Goal: Use online tool/utility: Utilize a website feature to perform a specific function

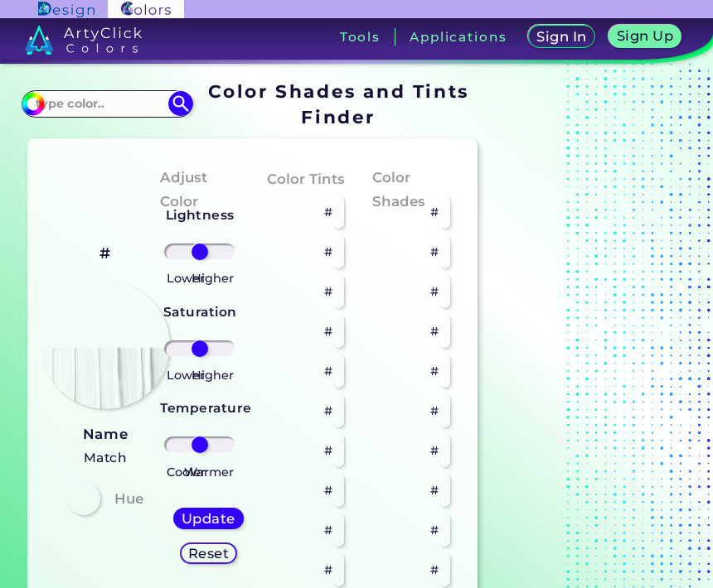
type input "#fe8077"
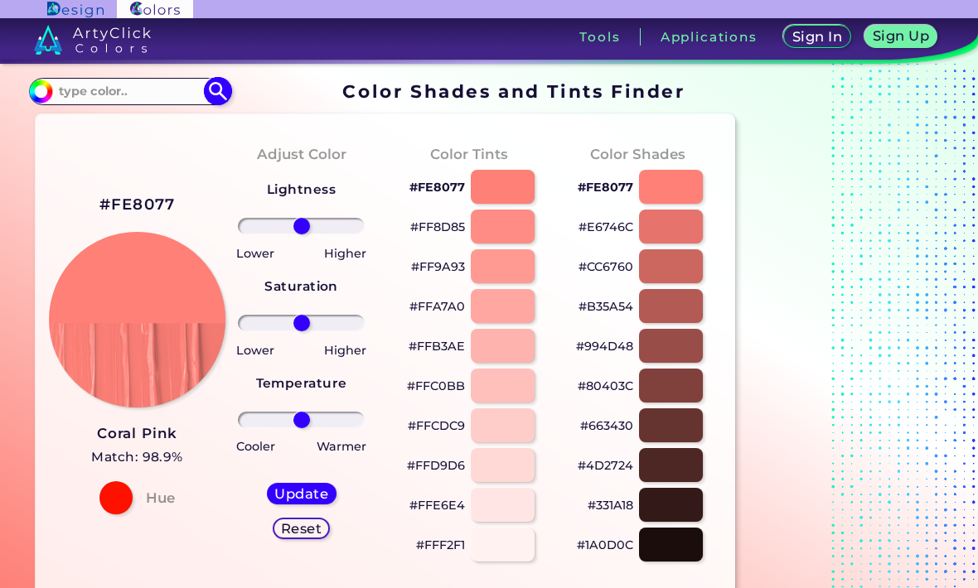
click at [80, 85] on input at bounding box center [129, 91] width 154 height 22
type input "[PERSON_NAME]"
click at [171, 123] on p "[PERSON_NAME] ◉" at bounding box center [117, 120] width 122 height 31
type input "#c45655"
type input "#C45655"
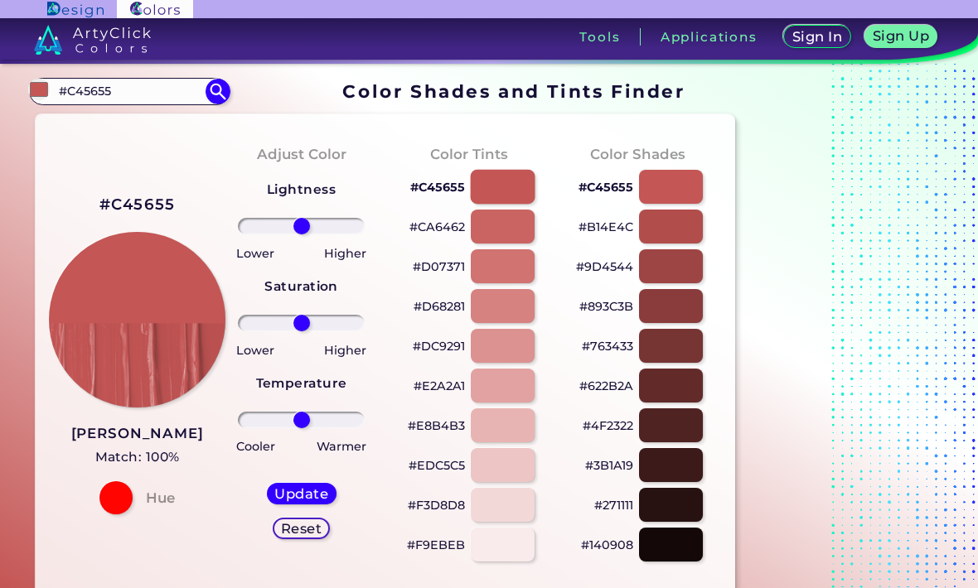
click at [500, 193] on div at bounding box center [502, 187] width 65 height 34
click at [510, 244] on div at bounding box center [502, 227] width 65 height 34
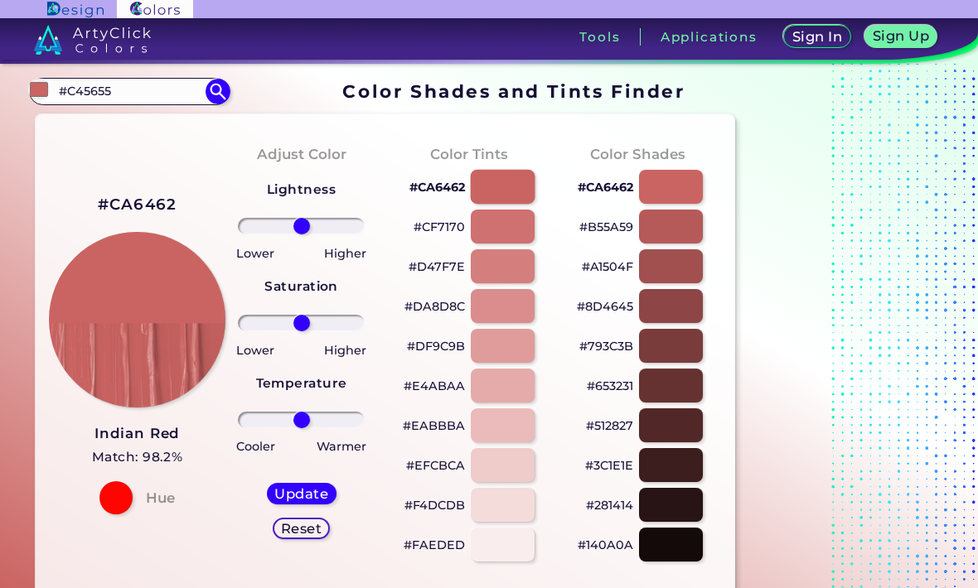
click at [503, 197] on div at bounding box center [502, 187] width 65 height 34
click at [523, 204] on div at bounding box center [502, 187] width 65 height 34
click at [523, 232] on div at bounding box center [502, 227] width 65 height 34
type input "#cf7170"
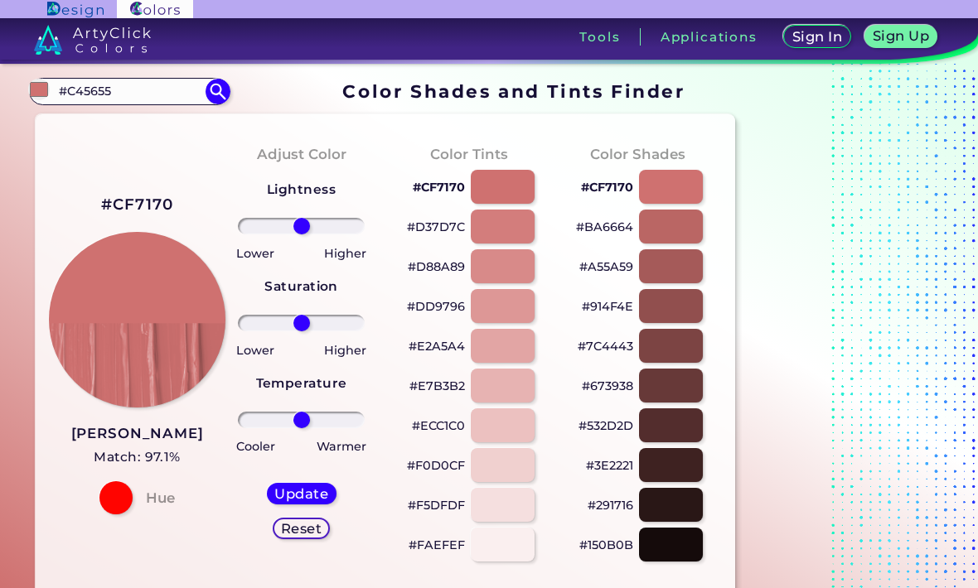
click at [298, 535] on h5 "Reset" at bounding box center [301, 529] width 37 height 12
click at [296, 538] on div "Reset" at bounding box center [301, 528] width 51 height 19
click at [314, 230] on input "range" at bounding box center [302, 226] width 128 height 17
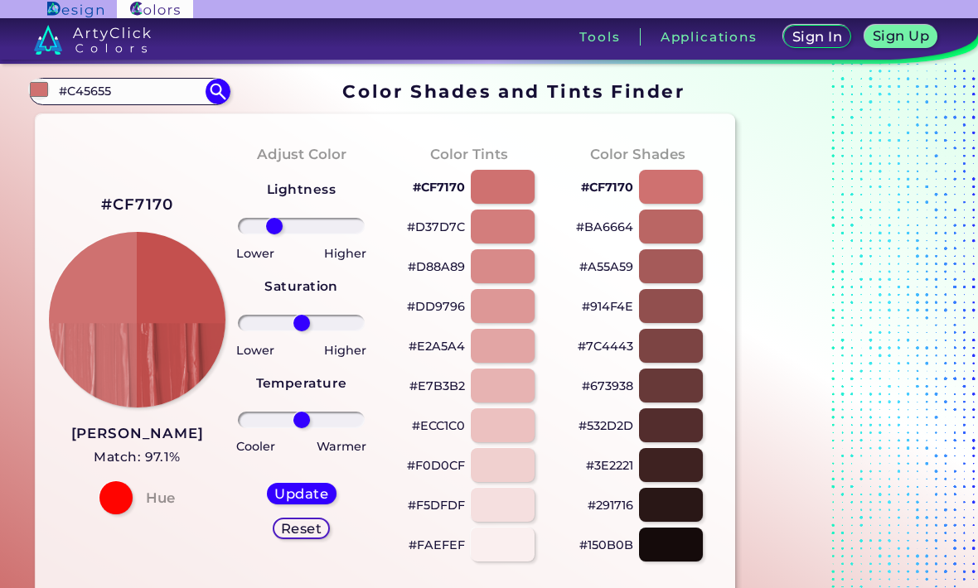
type input "-49"
click at [310, 497] on h5 "Update" at bounding box center [301, 494] width 49 height 12
type input "#c4504e"
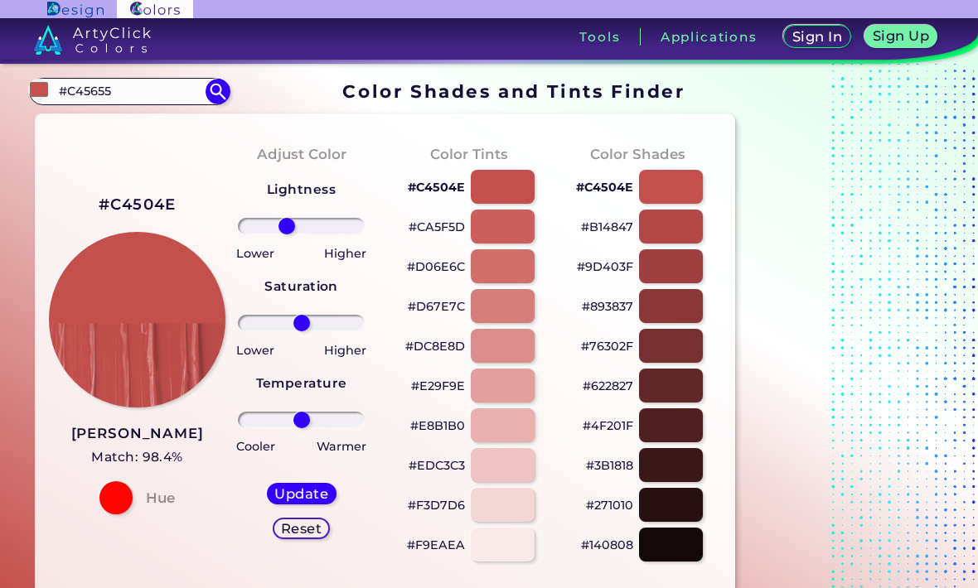
click at [286, 228] on input "range" at bounding box center [302, 226] width 128 height 17
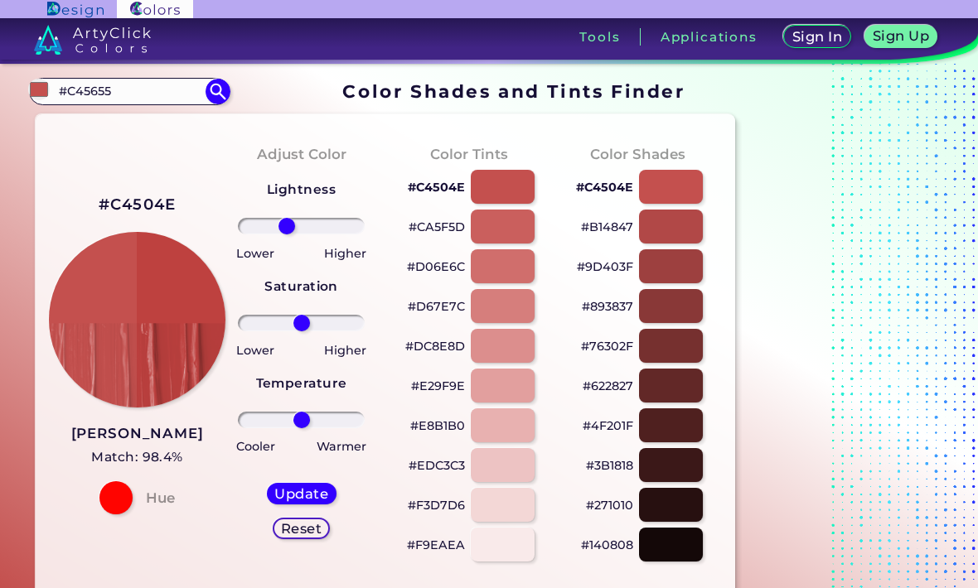
type input "-11"
click at [295, 224] on input "range" at bounding box center [302, 226] width 128 height 17
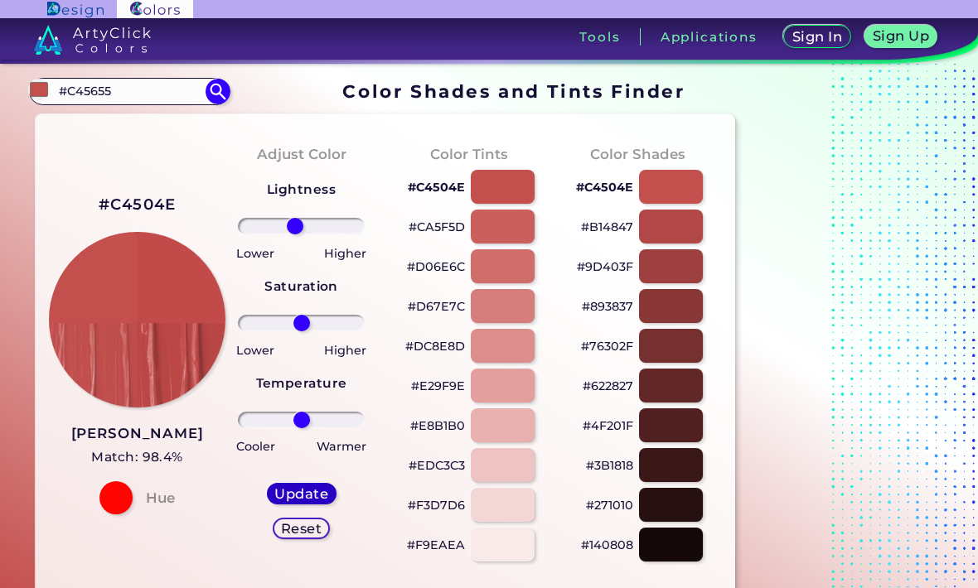
click at [312, 489] on h5 "Update" at bounding box center [301, 494] width 49 height 12
type input "#c24a48"
type input "0"
click at [304, 232] on input "range" at bounding box center [302, 226] width 128 height 17
